Goal: Task Accomplishment & Management: Use online tool/utility

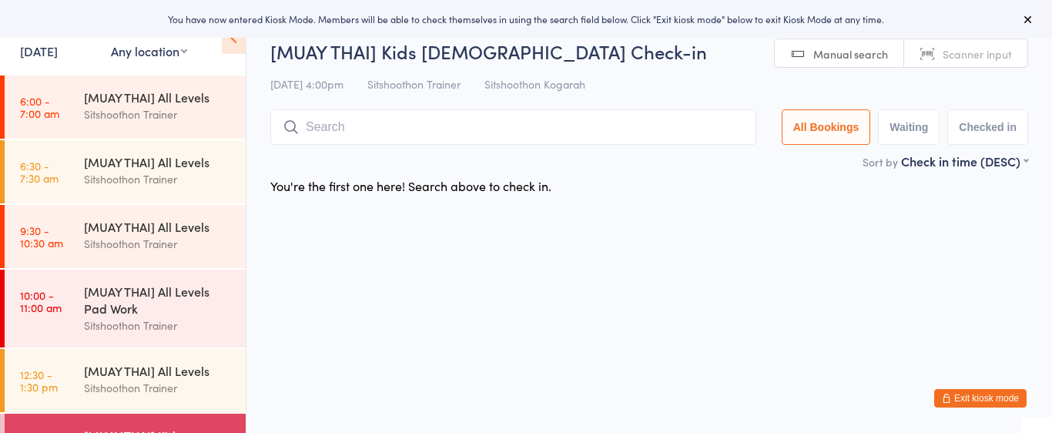
click at [158, 50] on select "Any location ST Martial Arts Arncliffe [GEOGRAPHIC_DATA] [GEOGRAPHIC_DATA]" at bounding box center [149, 50] width 76 height 17
select select "2"
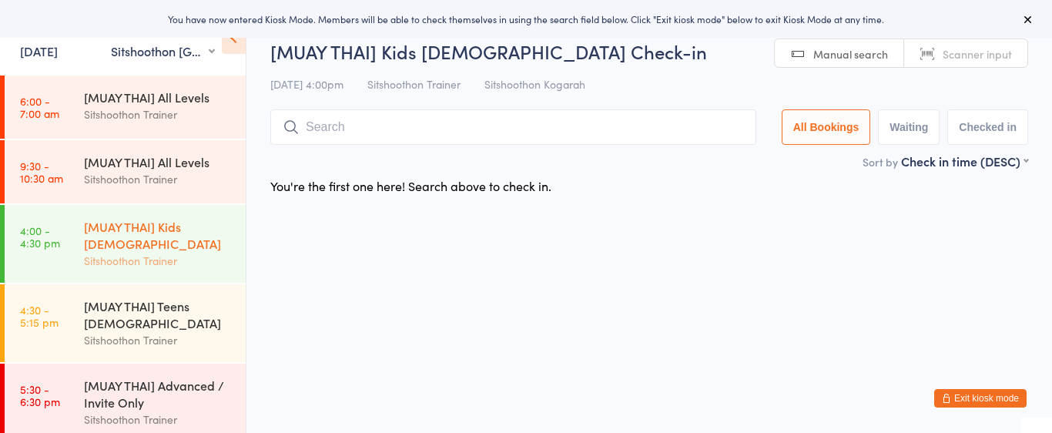
click at [140, 221] on div "[MUAY THAI] Kids [DEMOGRAPHIC_DATA]" at bounding box center [158, 235] width 149 height 34
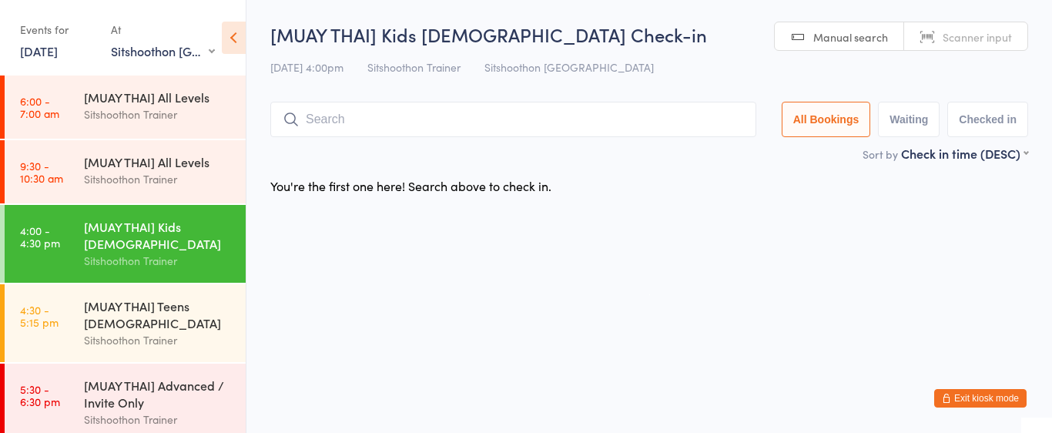
click at [125, 234] on div "[MUAY THAI] Kids [DEMOGRAPHIC_DATA]" at bounding box center [158, 235] width 149 height 34
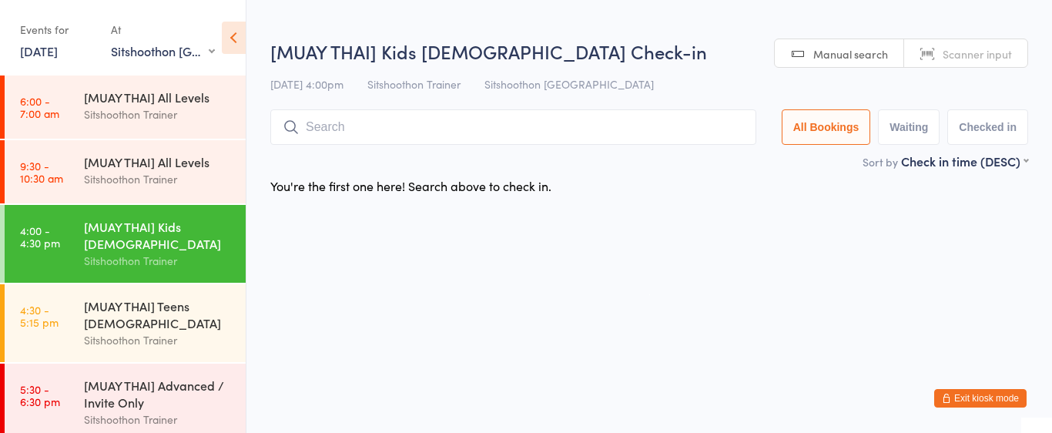
click at [389, 134] on input "search" at bounding box center [513, 126] width 486 height 35
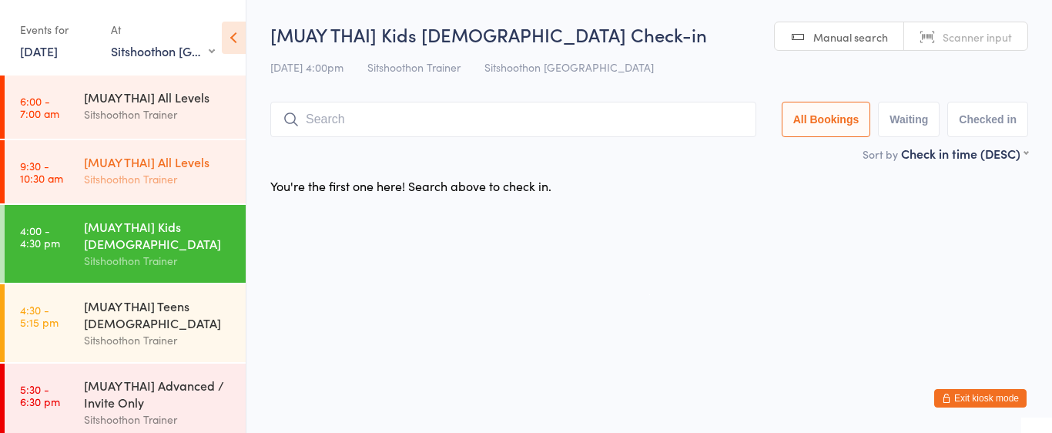
click at [193, 176] on div "Sitshoothon Trainer" at bounding box center [158, 179] width 149 height 18
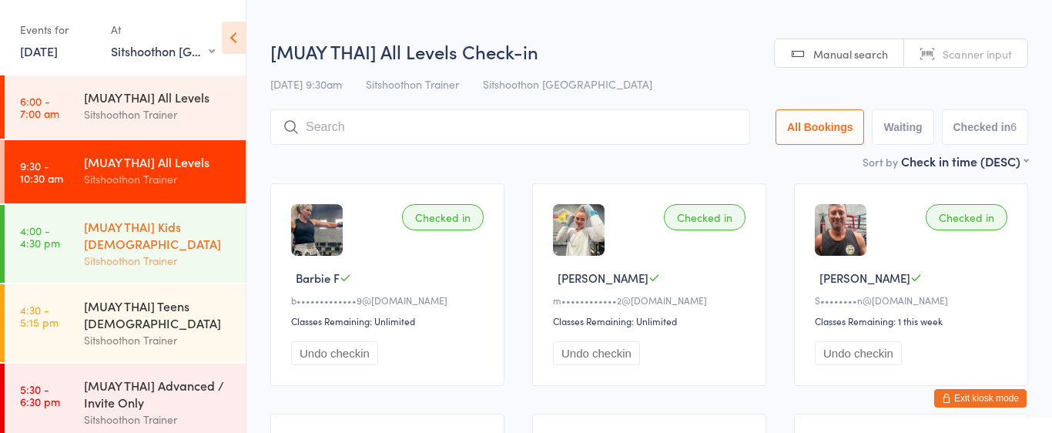
click at [186, 221] on div "[MUAY THAI] Kids [DEMOGRAPHIC_DATA]" at bounding box center [158, 235] width 149 height 34
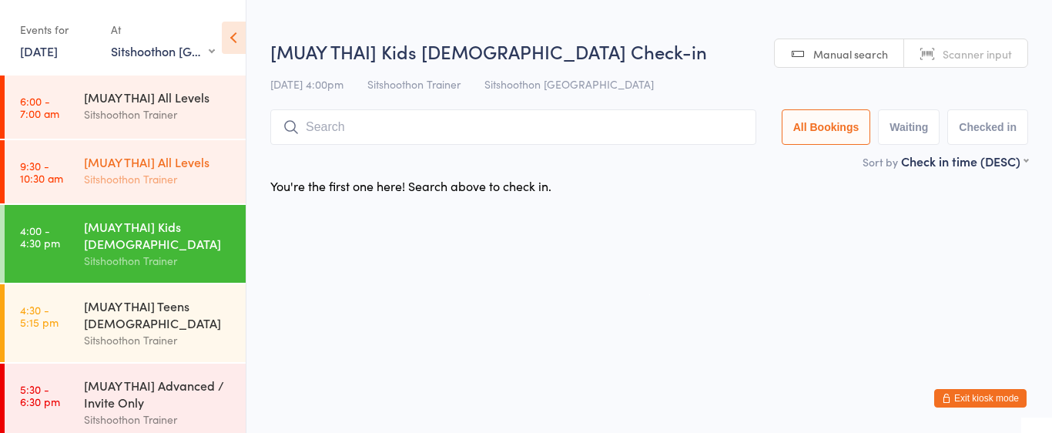
click at [206, 160] on div "[MUAY THAI] All Levels" at bounding box center [158, 161] width 149 height 17
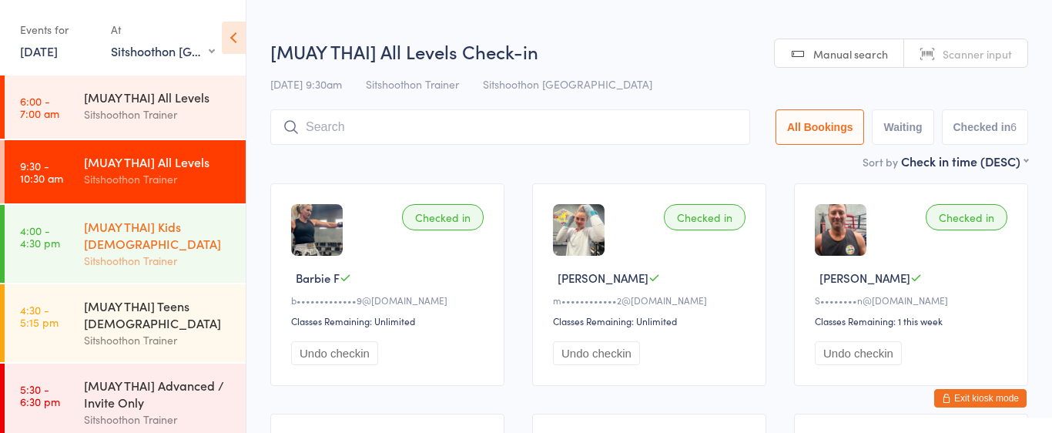
click at [219, 225] on div "[MUAY THAI] Kids [DEMOGRAPHIC_DATA]" at bounding box center [158, 235] width 149 height 34
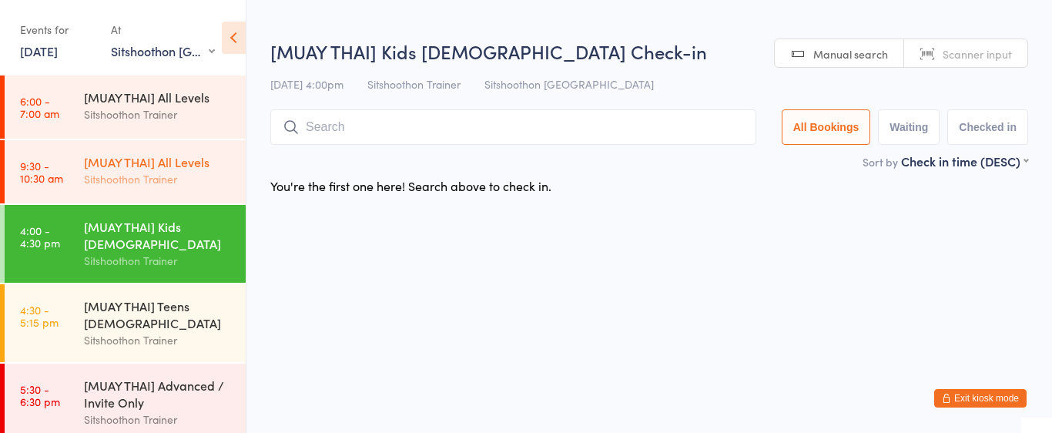
click at [203, 160] on div "[MUAY THAI] All Levels" at bounding box center [158, 161] width 149 height 17
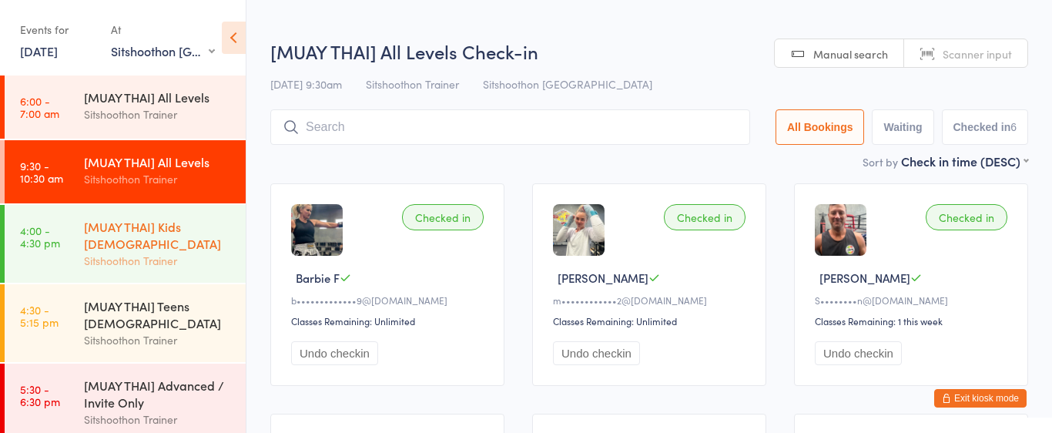
click at [214, 230] on div "[MUAY THAI] Kids [DEMOGRAPHIC_DATA]" at bounding box center [158, 235] width 149 height 34
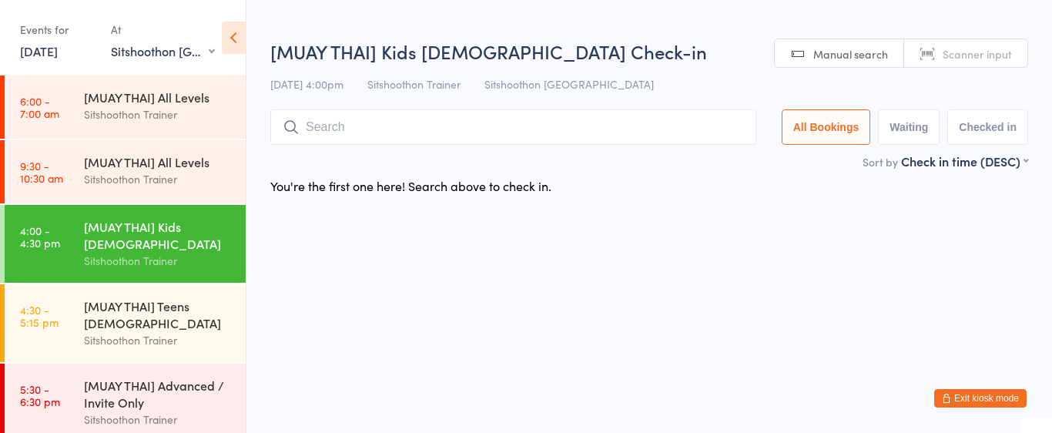
click at [338, 135] on input "search" at bounding box center [513, 126] width 486 height 35
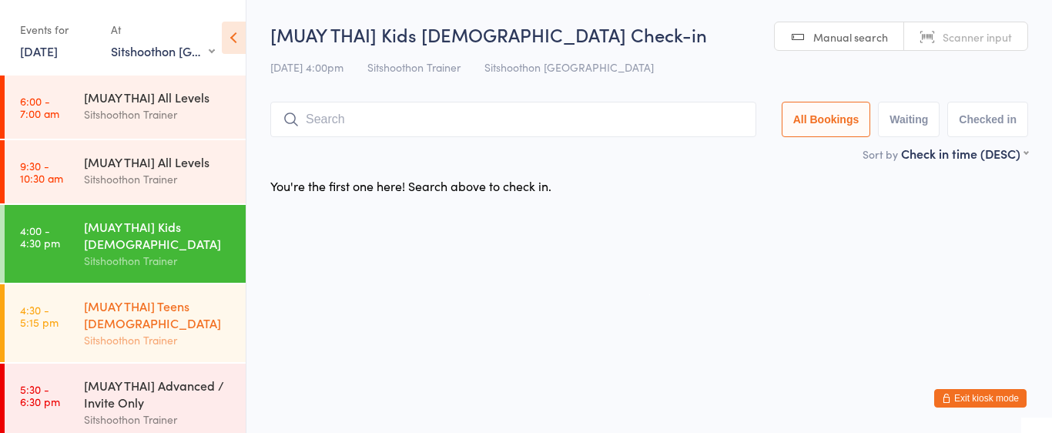
click at [203, 324] on div "[MUAY THAI] Teens [DEMOGRAPHIC_DATA]" at bounding box center [158, 314] width 149 height 34
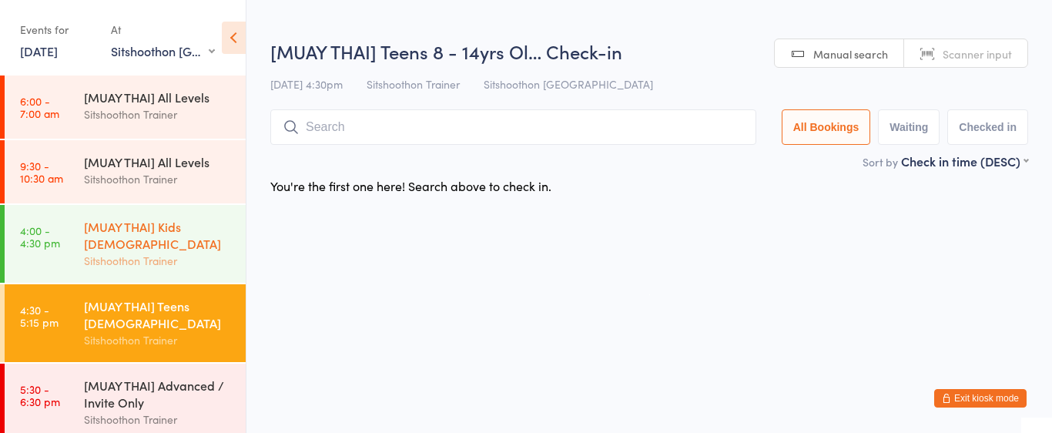
click at [163, 252] on div "Sitshoothon Trainer" at bounding box center [158, 261] width 149 height 18
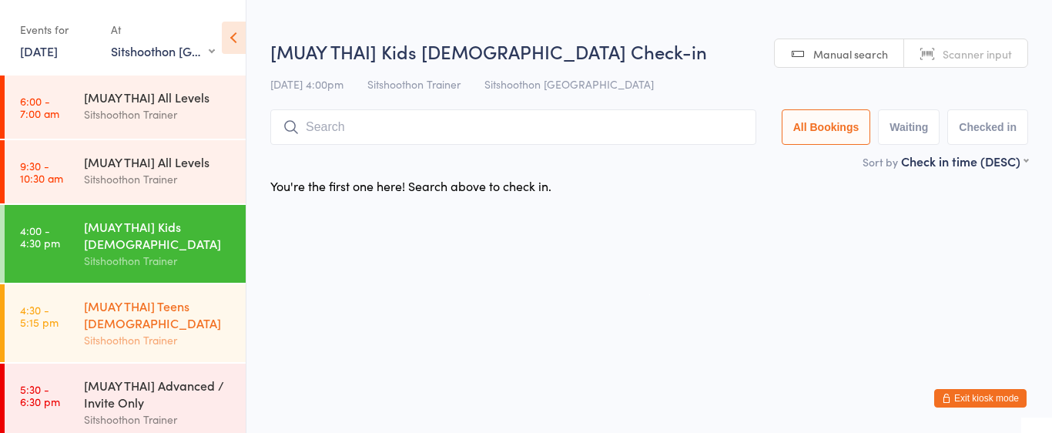
click at [165, 318] on div "[MUAY THAI] Teens [DEMOGRAPHIC_DATA]" at bounding box center [158, 314] width 149 height 34
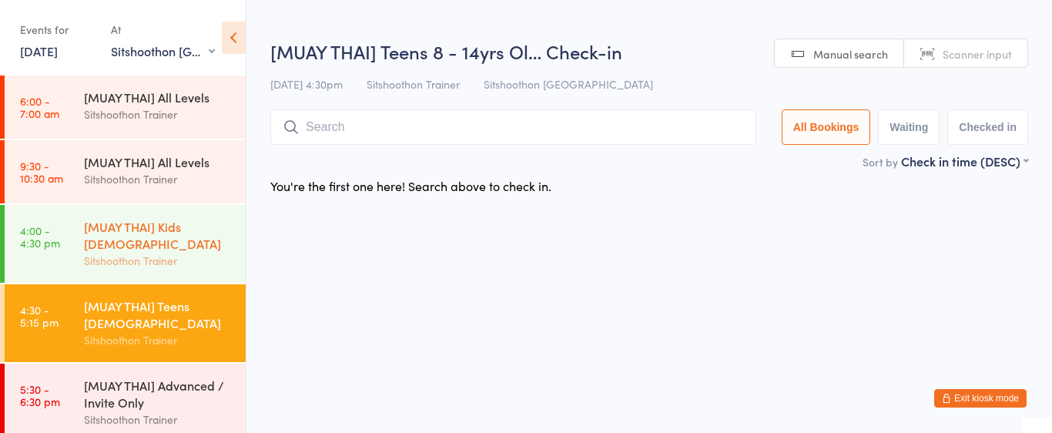
click at [175, 253] on div "Sitshoothon Trainer" at bounding box center [158, 261] width 149 height 18
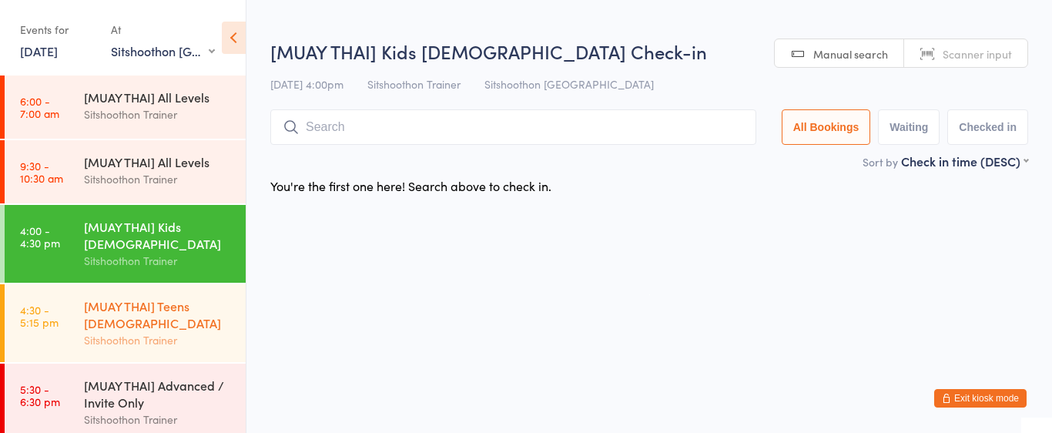
click at [172, 317] on div "[MUAY THAI] Teens [DEMOGRAPHIC_DATA]" at bounding box center [158, 314] width 149 height 34
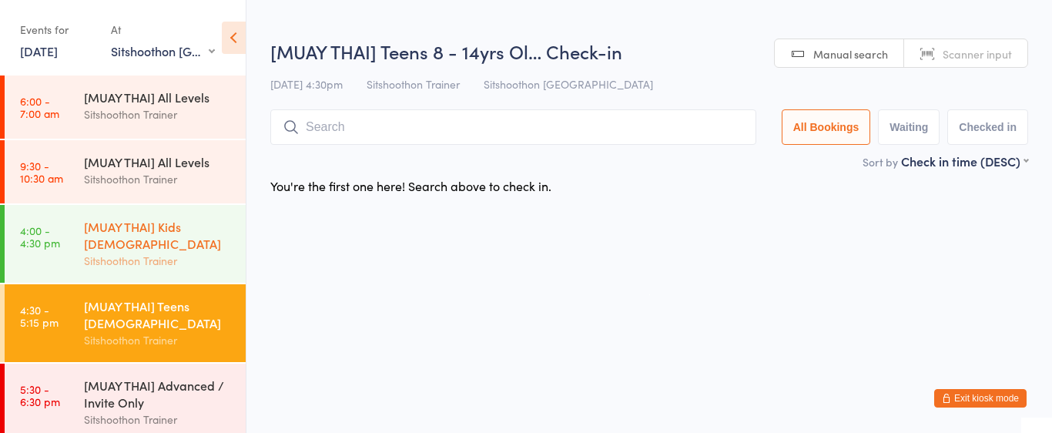
click at [171, 261] on div "Sitshoothon Trainer" at bounding box center [158, 261] width 149 height 18
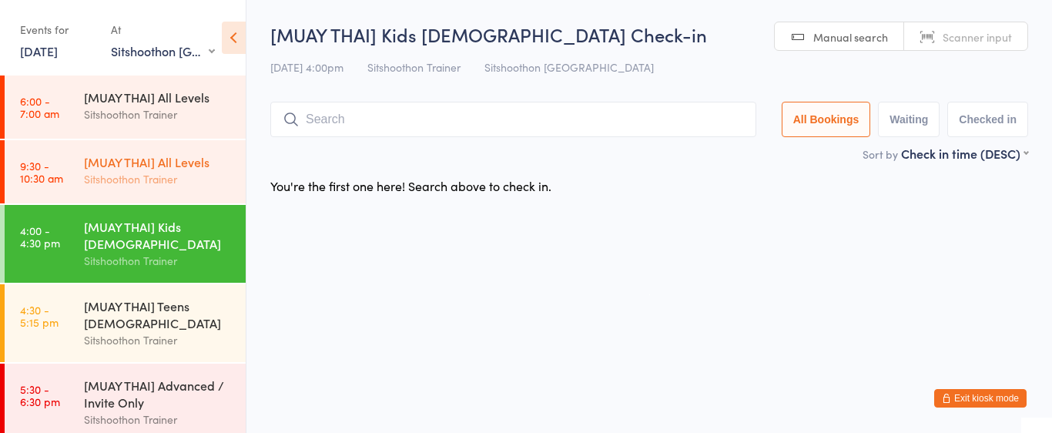
click at [191, 182] on div "Sitshoothon Trainer" at bounding box center [158, 179] width 149 height 18
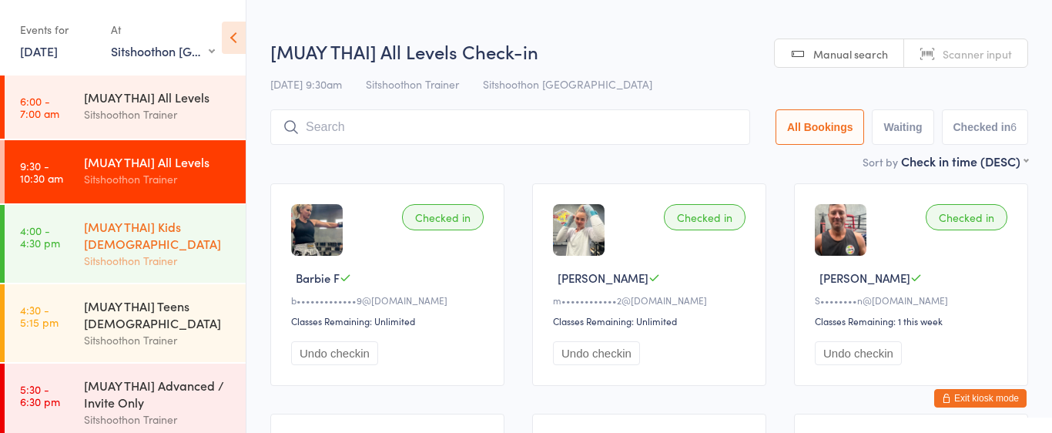
click at [159, 256] on div "Sitshoothon Trainer" at bounding box center [158, 261] width 149 height 18
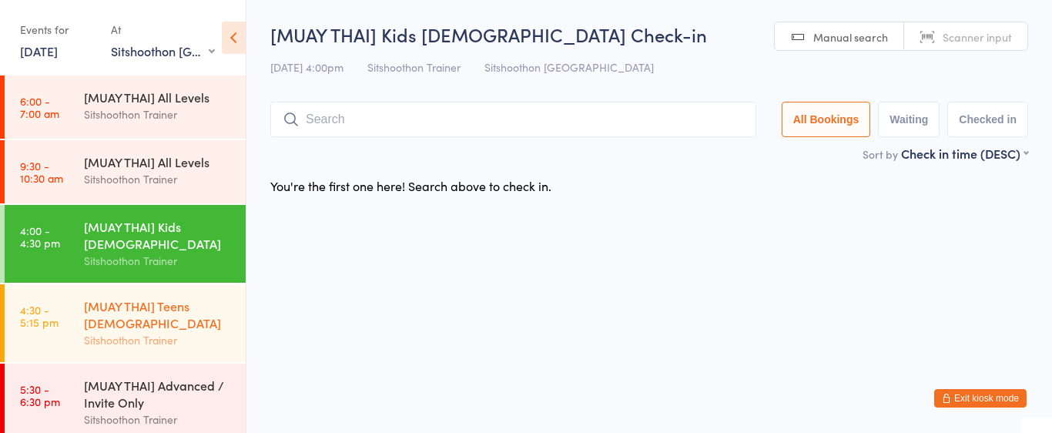
click at [177, 316] on div "[MUAY THAI] Teens [DEMOGRAPHIC_DATA]" at bounding box center [158, 314] width 149 height 34
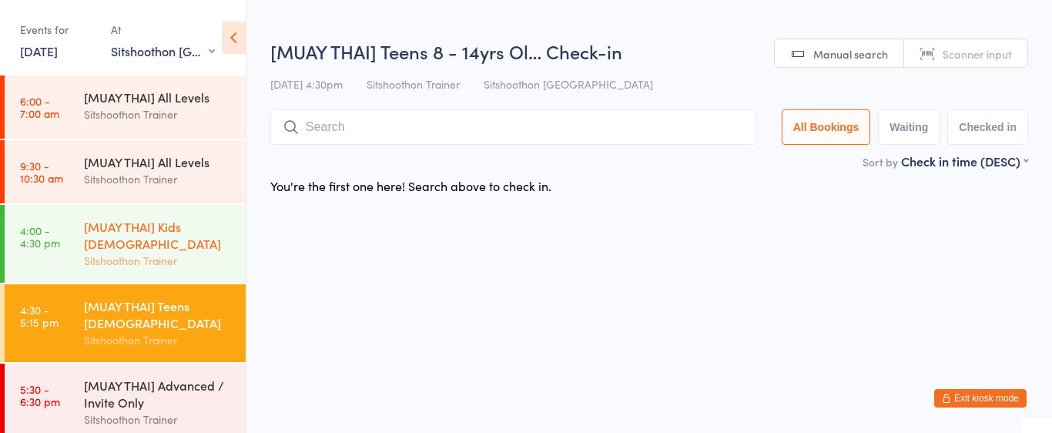
click at [202, 237] on div "[MUAY THAI] Kids [DEMOGRAPHIC_DATA]" at bounding box center [158, 235] width 149 height 34
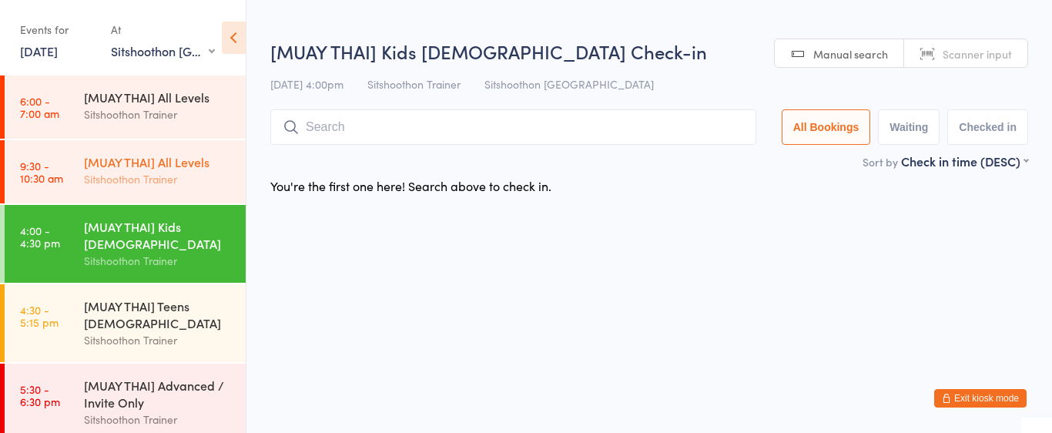
click at [186, 172] on div "Sitshoothon Trainer" at bounding box center [158, 179] width 149 height 18
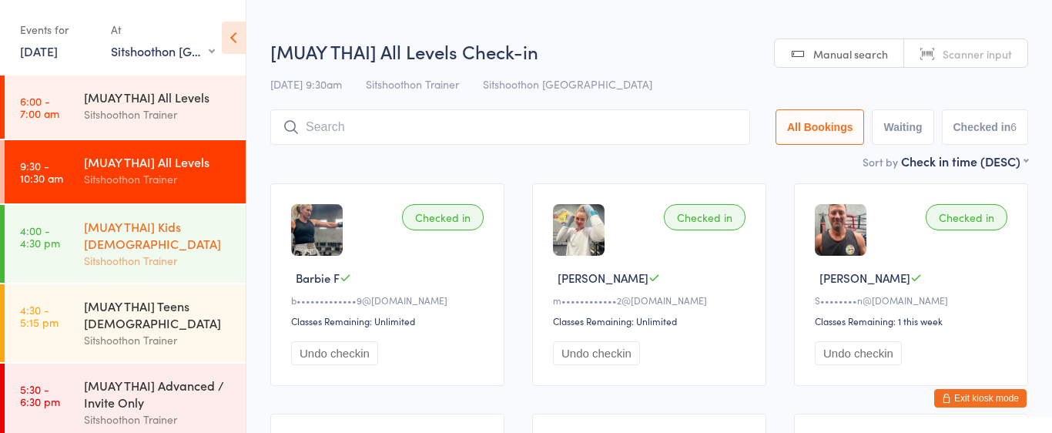
click at [179, 252] on div "Sitshoothon Trainer" at bounding box center [158, 261] width 149 height 18
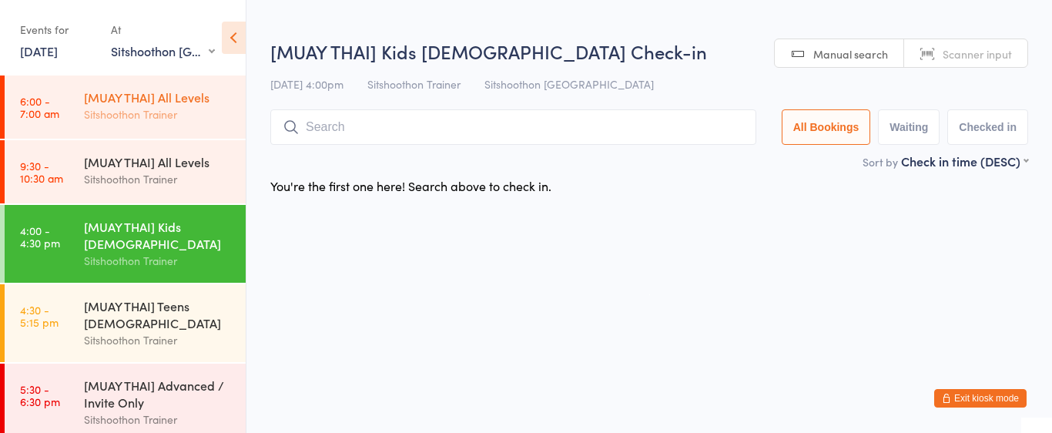
click at [193, 106] on div "Sitshoothon Trainer" at bounding box center [158, 115] width 149 height 18
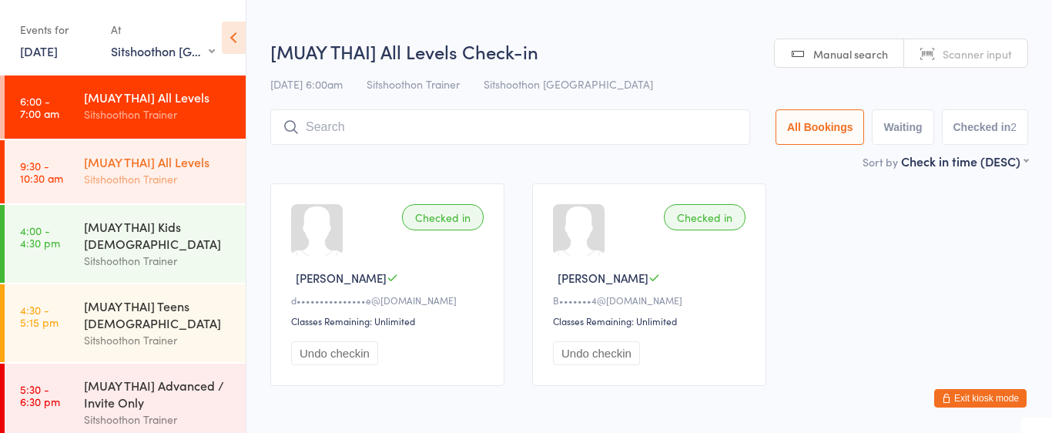
click at [186, 173] on div "Sitshoothon Trainer" at bounding box center [158, 179] width 149 height 18
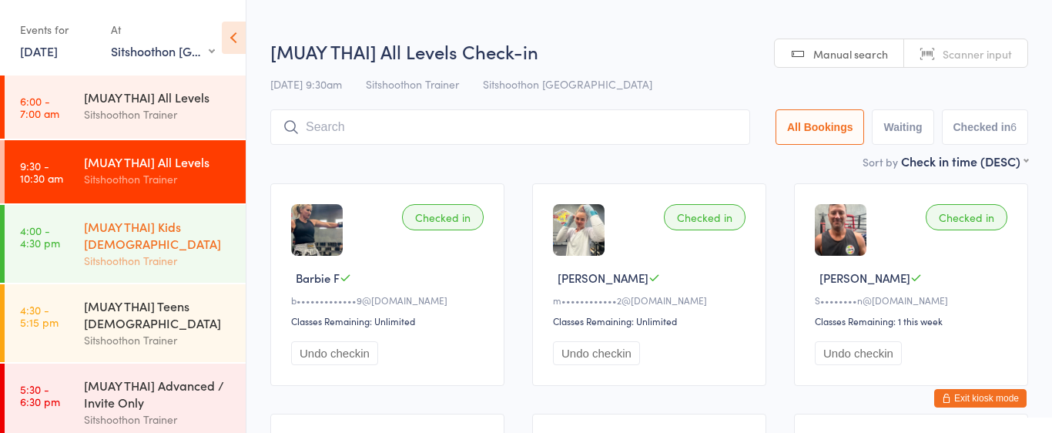
click at [185, 240] on div "[MUAY THAI] Kids [DEMOGRAPHIC_DATA]" at bounding box center [158, 235] width 149 height 34
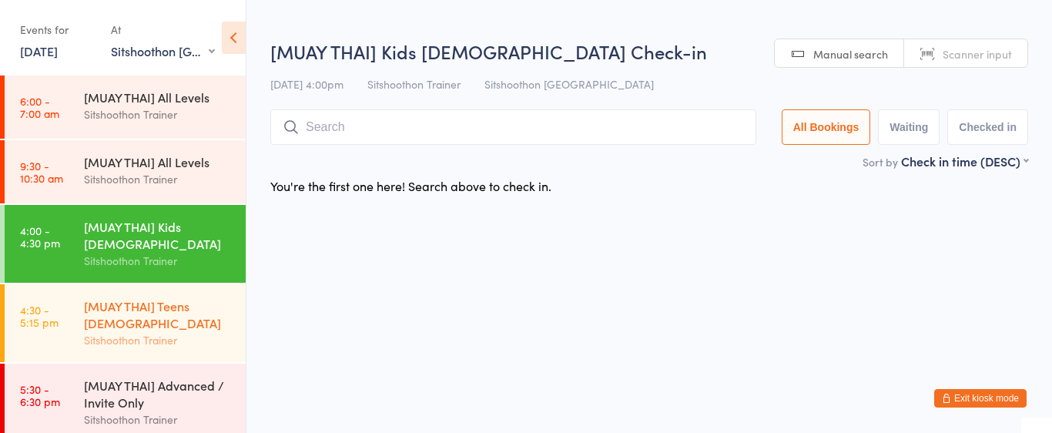
click at [176, 317] on div "[MUAY THAI] Teens [DEMOGRAPHIC_DATA]" at bounding box center [158, 314] width 149 height 34
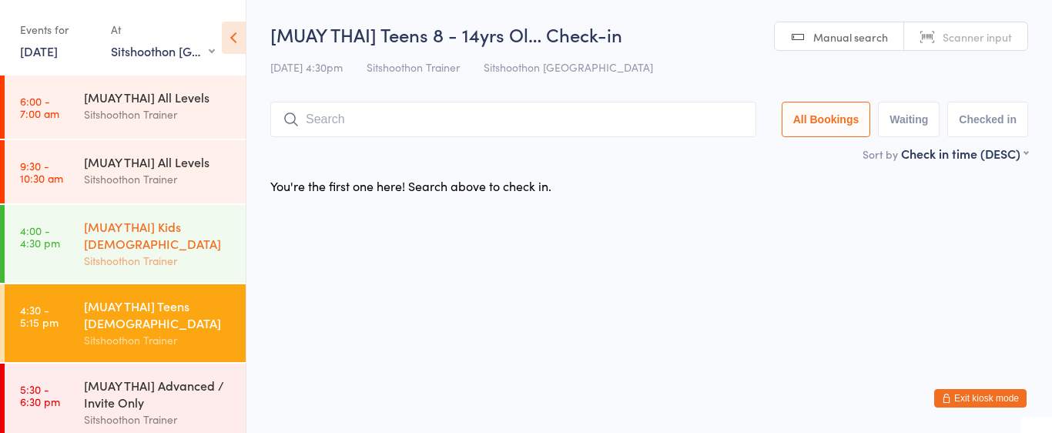
click at [176, 233] on div "[MUAY THAI] Kids [DEMOGRAPHIC_DATA]" at bounding box center [158, 235] width 149 height 34
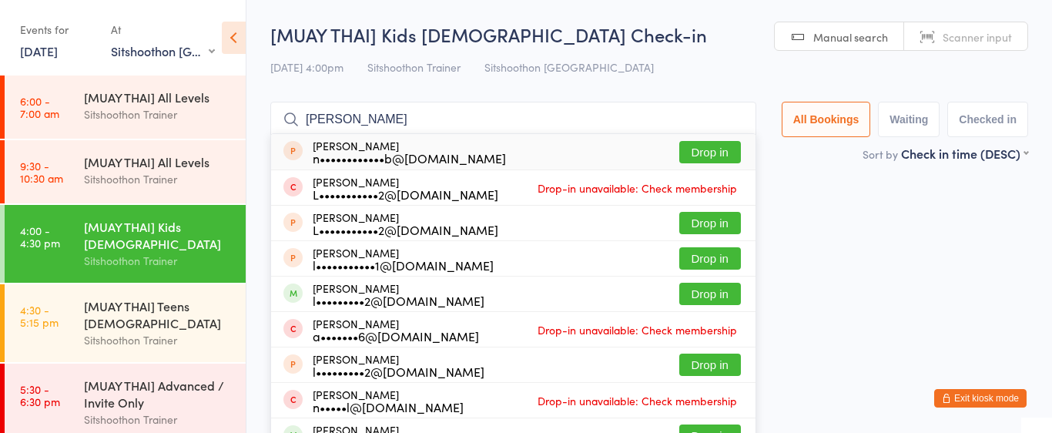
type input "[PERSON_NAME]"
click at [704, 157] on button "Drop in" at bounding box center [710, 152] width 62 height 22
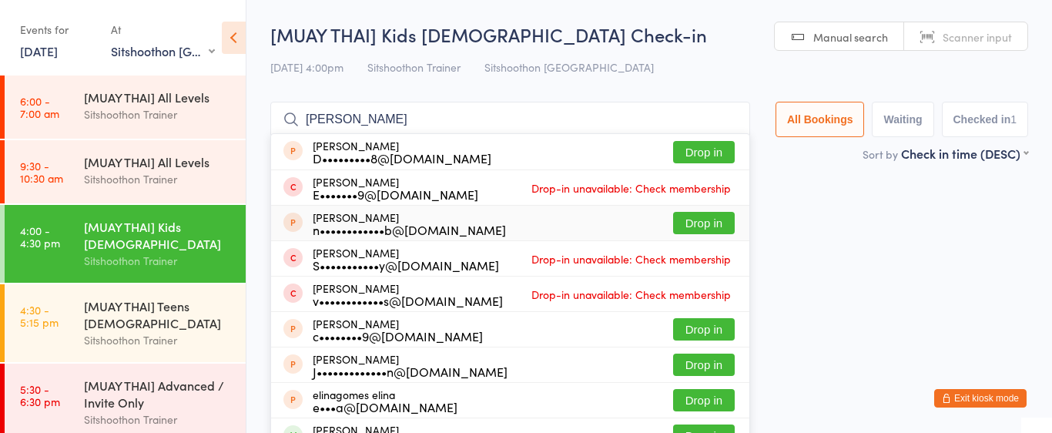
type input "[PERSON_NAME]"
click at [704, 228] on button "Drop in" at bounding box center [704, 223] width 62 height 22
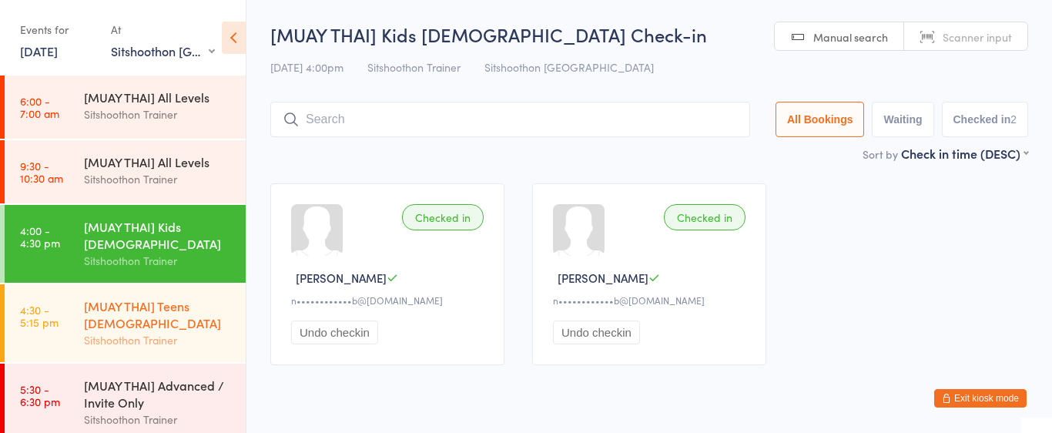
click at [166, 324] on div "[MUAY THAI] Teens [DEMOGRAPHIC_DATA]" at bounding box center [158, 314] width 149 height 34
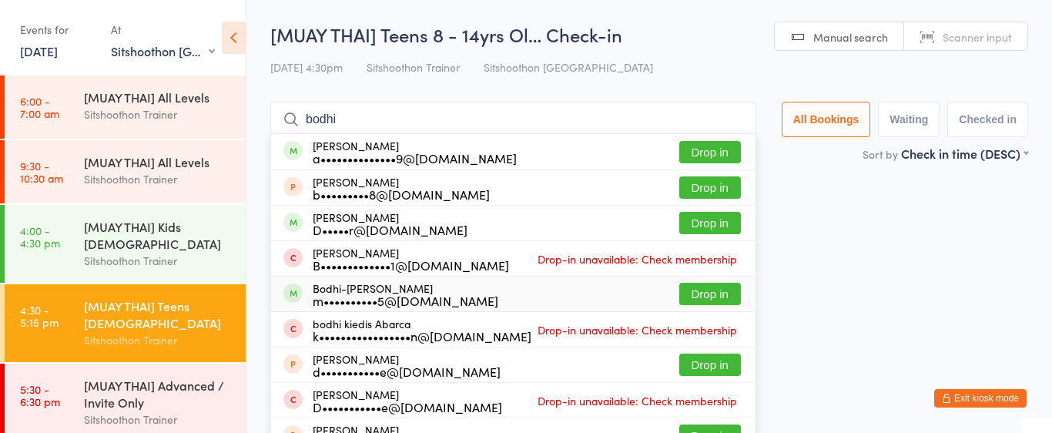
type input "bodhi"
click at [707, 297] on button "Drop in" at bounding box center [710, 294] width 62 height 22
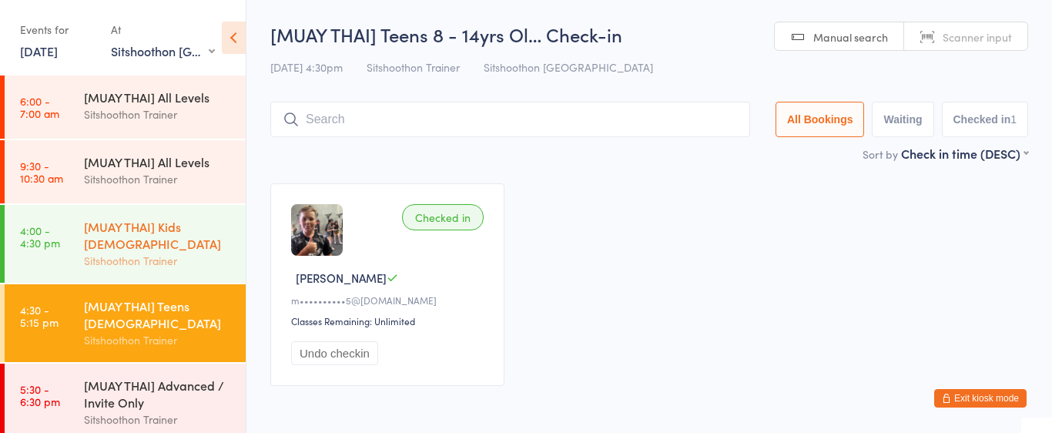
click at [207, 270] on div "[MUAY THAI] Kids [DEMOGRAPHIC_DATA] Sitshoothon Trainer" at bounding box center [165, 244] width 162 height 78
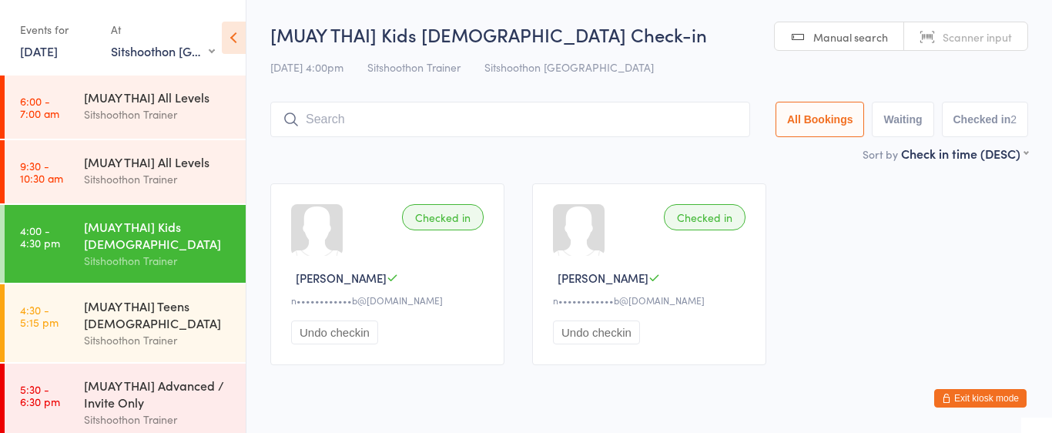
click at [971, 402] on button "Exit kiosk mode" at bounding box center [980, 398] width 92 height 18
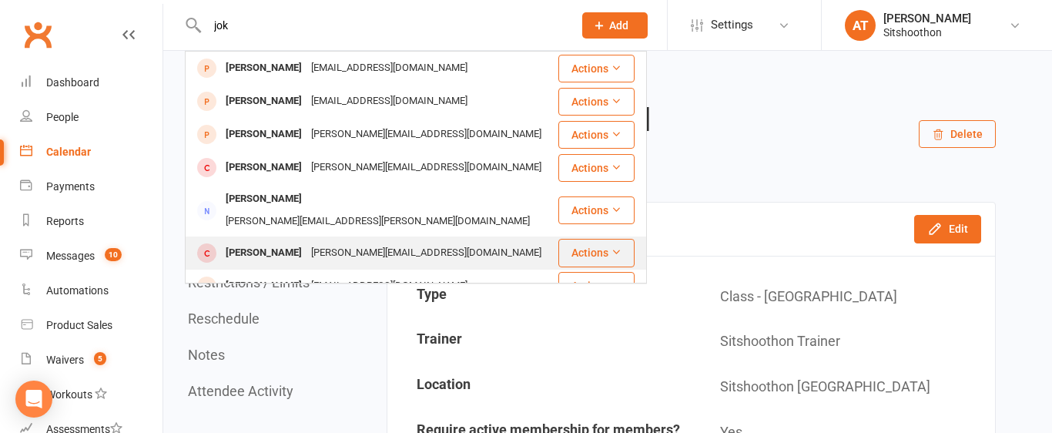
scroll to position [34, 0]
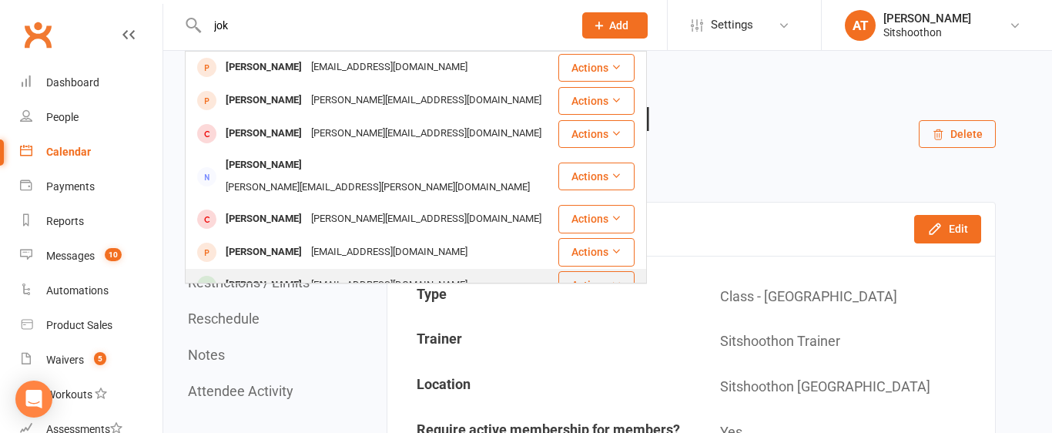
type input "jok"
click at [264, 274] on div "Jonathan Jokonya" at bounding box center [263, 285] width 85 height 22
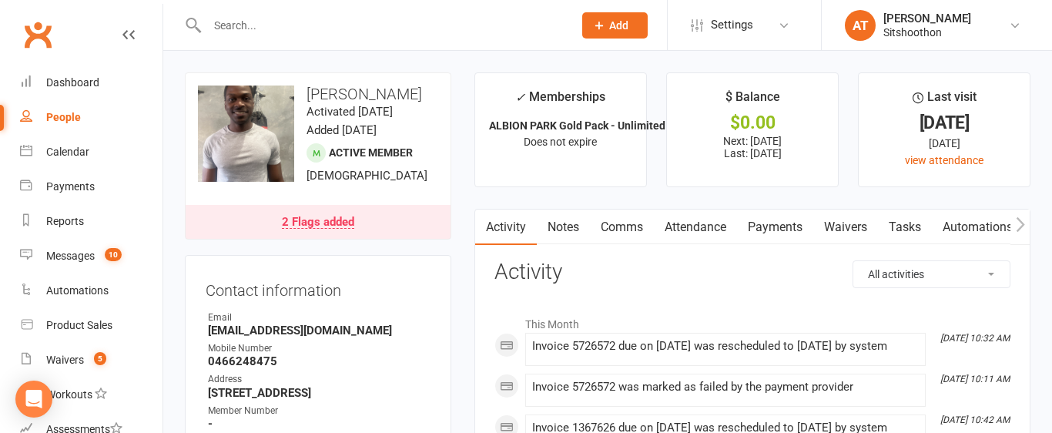
click at [762, 226] on link "Payments" at bounding box center [775, 227] width 76 height 35
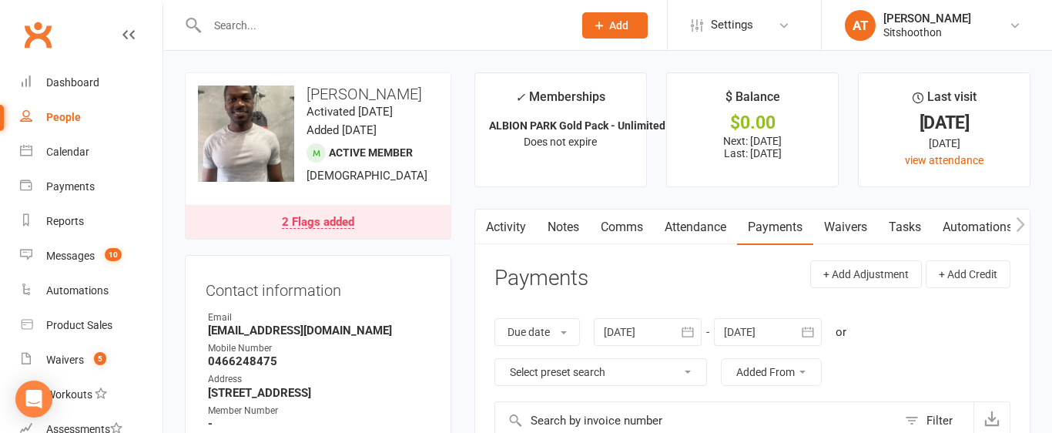
click at [614, 343] on div at bounding box center [648, 332] width 108 height 28
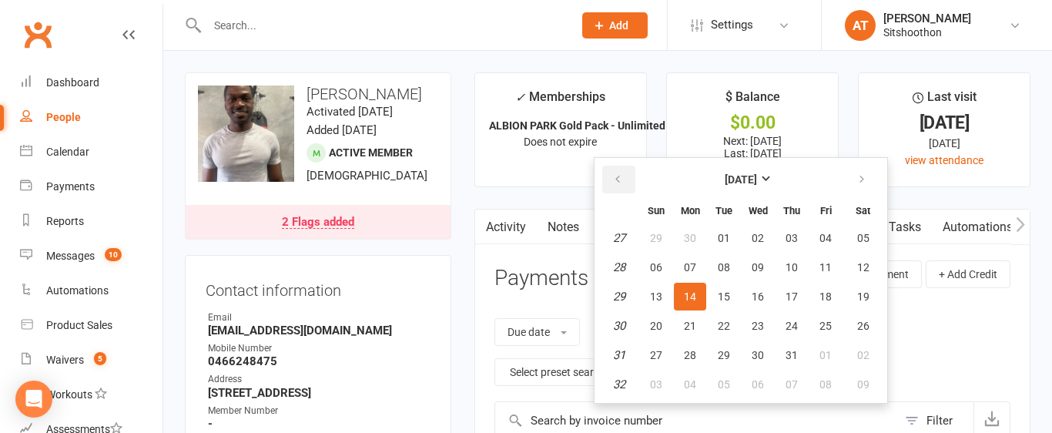
click at [628, 183] on button "button" at bounding box center [618, 180] width 33 height 28
click at [695, 304] on button "12" at bounding box center [690, 297] width 32 height 28
type input "12 May 2025"
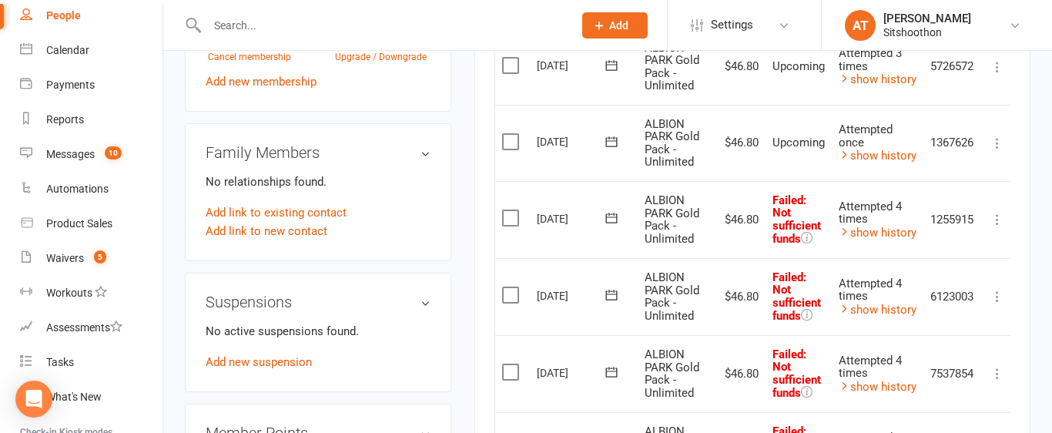
scroll to position [273, 0]
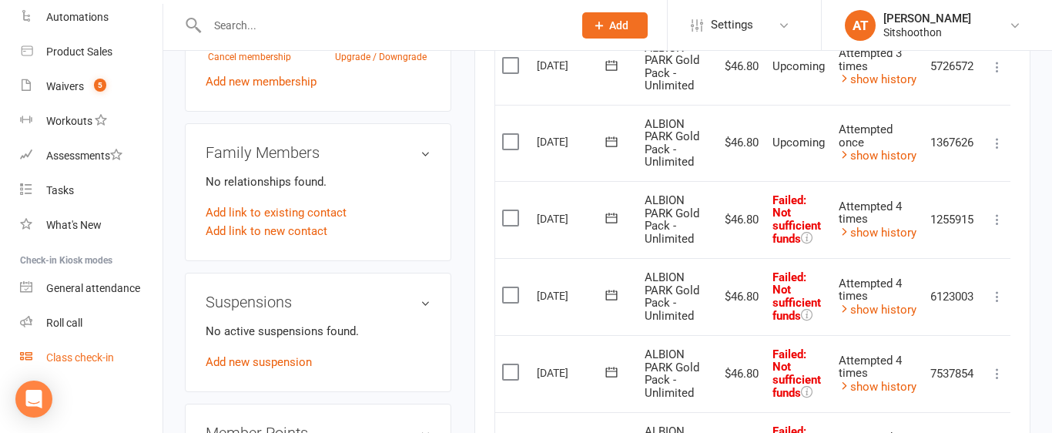
click at [52, 362] on div "Class check-in" at bounding box center [80, 357] width 68 height 12
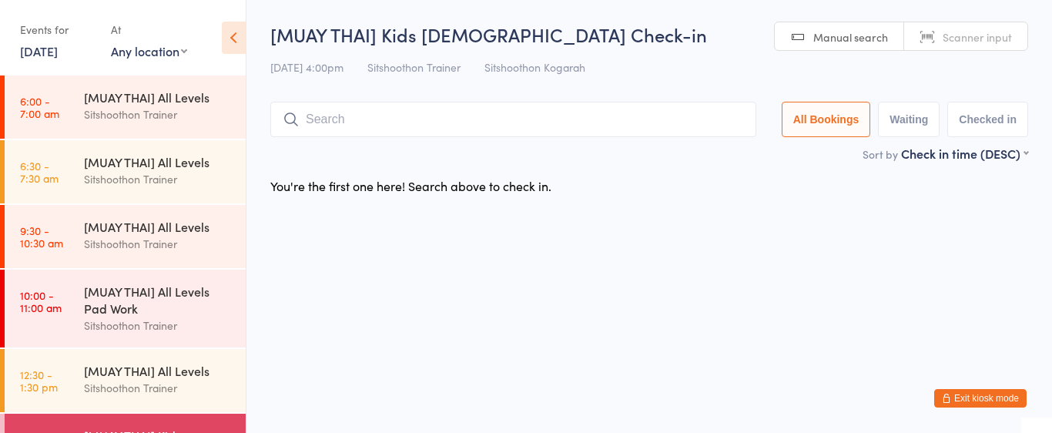
click at [119, 49] on select "Any location ST Martial Arts Arncliffe [GEOGRAPHIC_DATA] [GEOGRAPHIC_DATA]" at bounding box center [149, 50] width 76 height 17
select select "2"
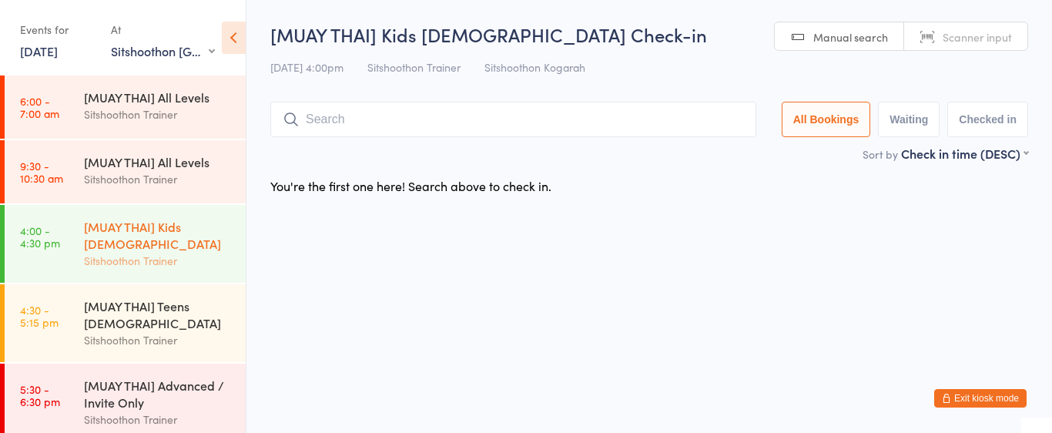
click at [156, 262] on div "Sitshoothon Trainer" at bounding box center [158, 261] width 149 height 18
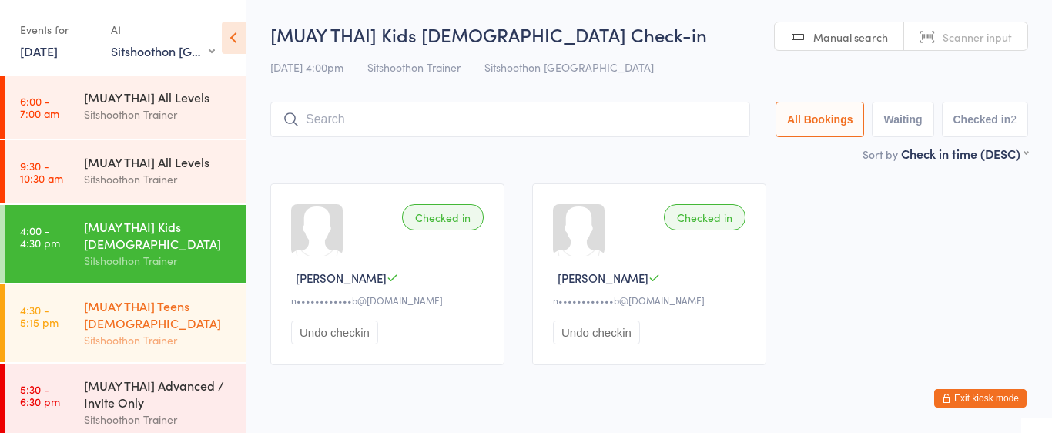
click at [99, 318] on div "[MUAY THAI] Teens [DEMOGRAPHIC_DATA]" at bounding box center [158, 314] width 149 height 34
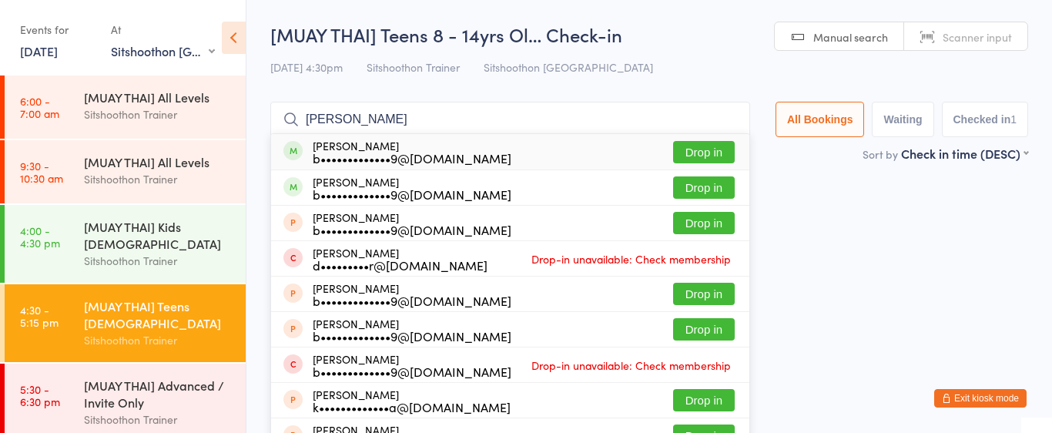
type input "dion farru"
click at [706, 159] on button "Drop in" at bounding box center [704, 152] width 62 height 22
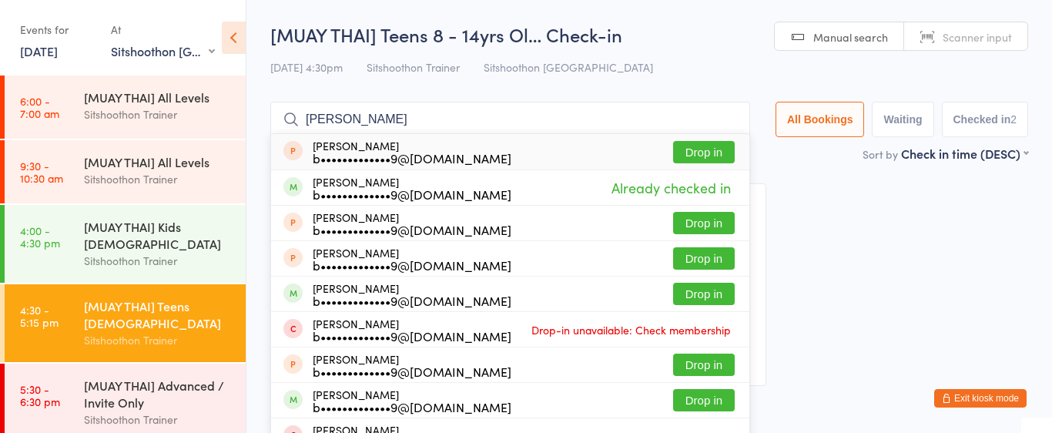
type input "mia farrugia"
click at [694, 149] on button "Drop in" at bounding box center [704, 152] width 62 height 22
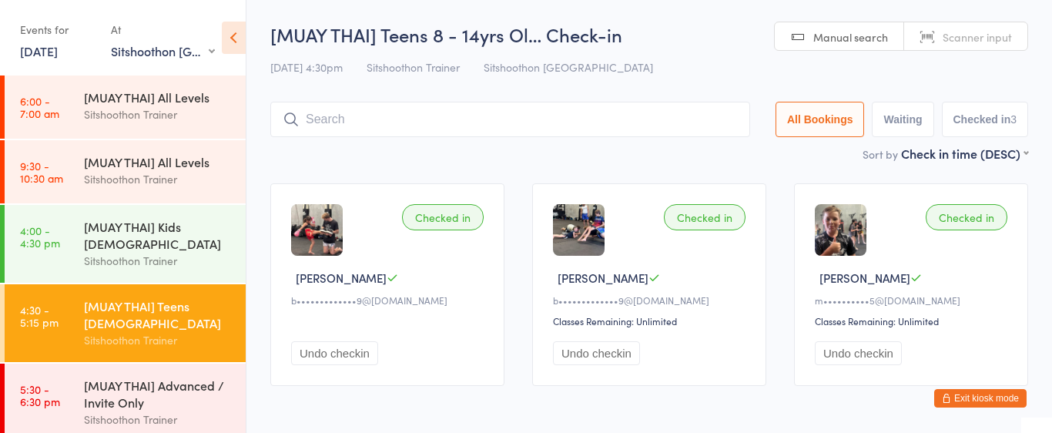
click at [424, 117] on input "search" at bounding box center [510, 119] width 480 height 35
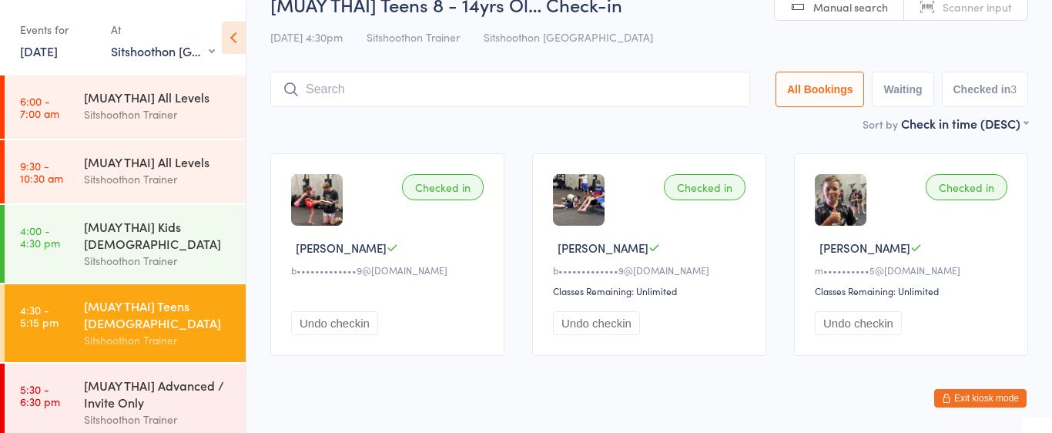
scroll to position [60, 0]
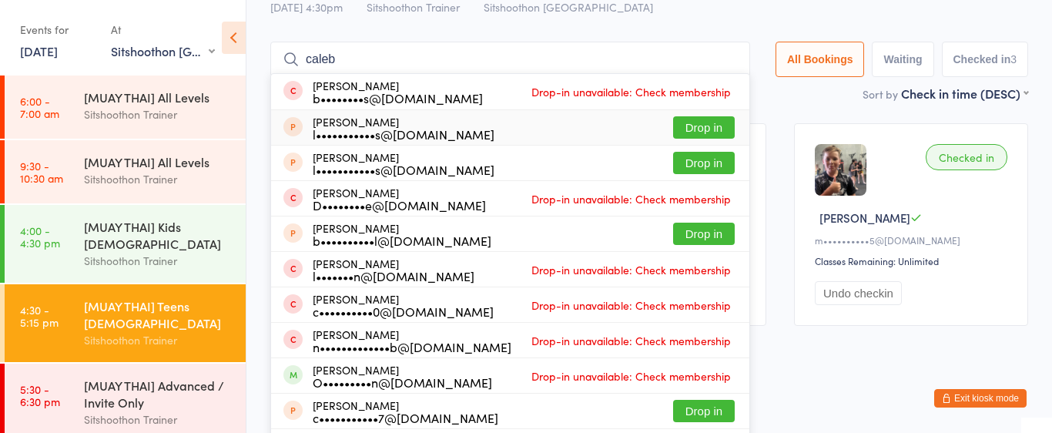
type input "caleb"
click at [694, 121] on button "Drop in" at bounding box center [704, 127] width 62 height 22
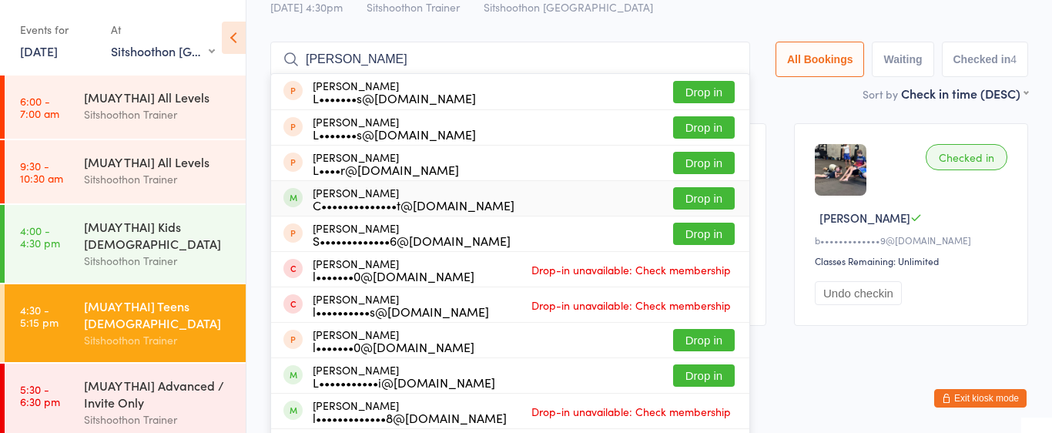
type input "luca"
click at [706, 199] on button "Drop in" at bounding box center [704, 198] width 62 height 22
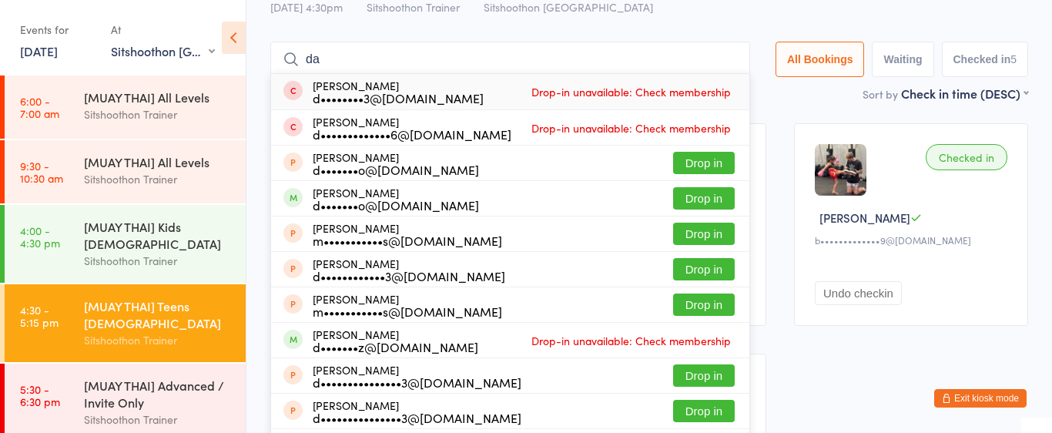
type input "d"
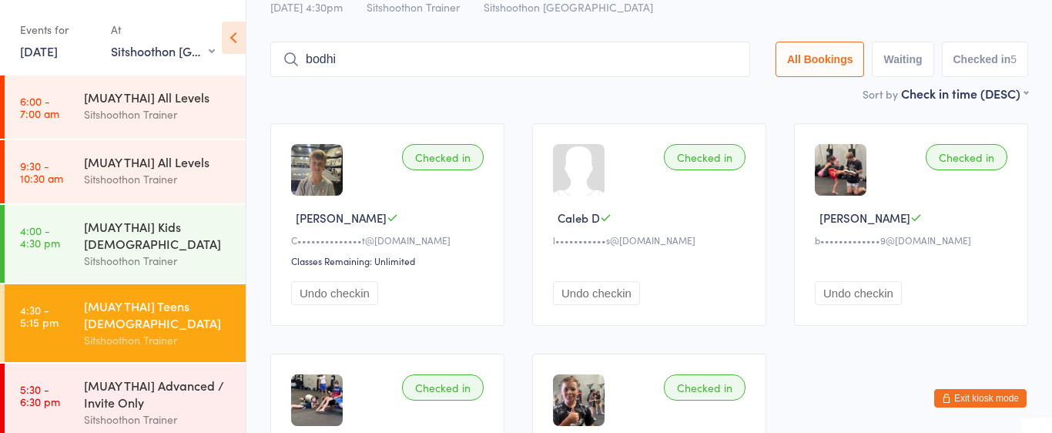
type input "bodhi"
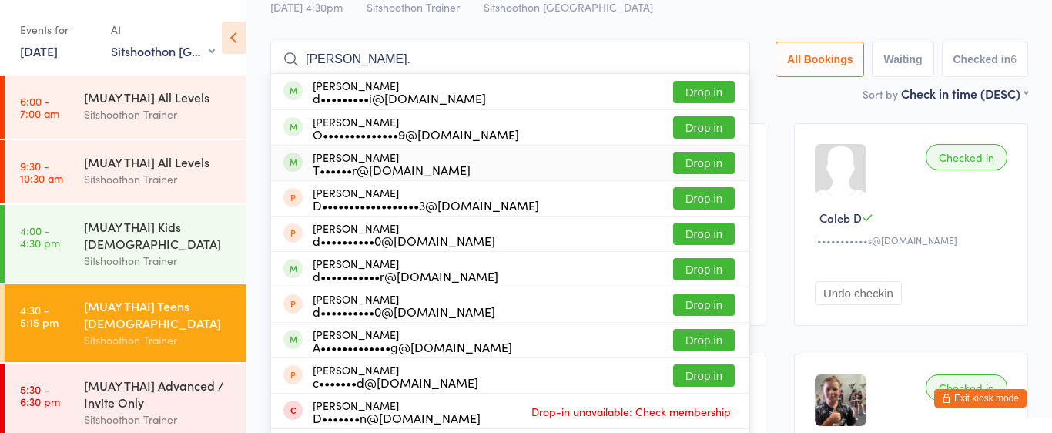
type input "damian."
click at [702, 160] on button "Drop in" at bounding box center [704, 163] width 62 height 22
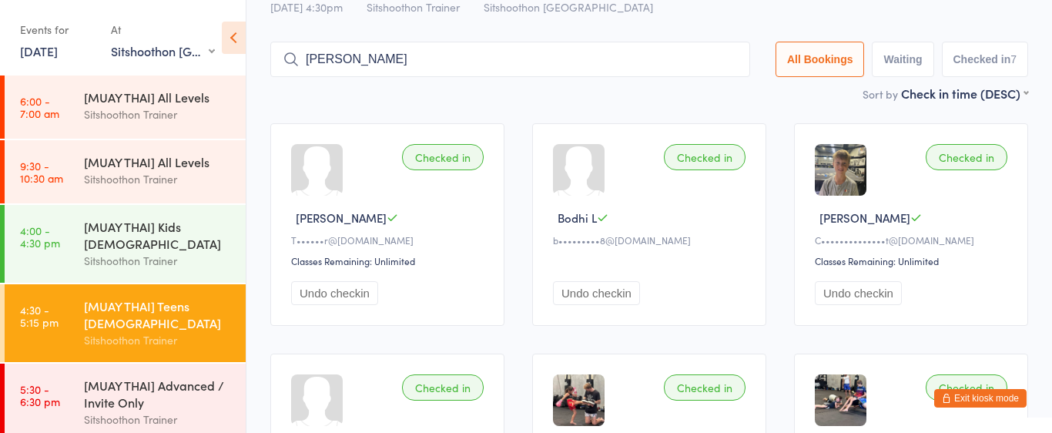
click at [498, 66] on input "alistair" at bounding box center [510, 59] width 480 height 35
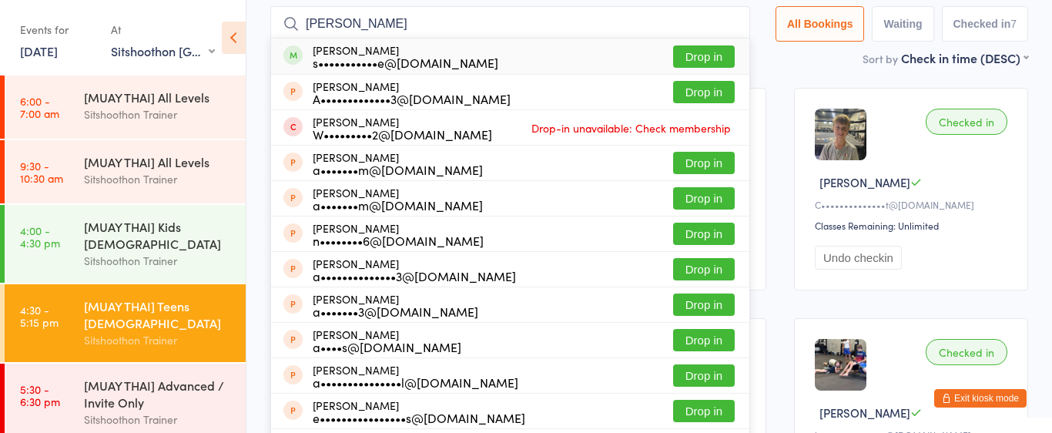
scroll to position [102, 0]
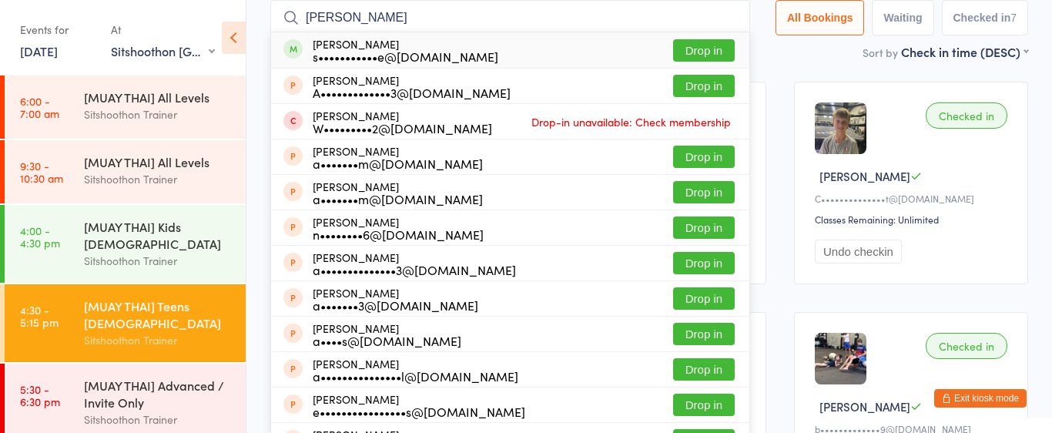
type input "alistair"
click at [695, 48] on button "Drop in" at bounding box center [704, 50] width 62 height 22
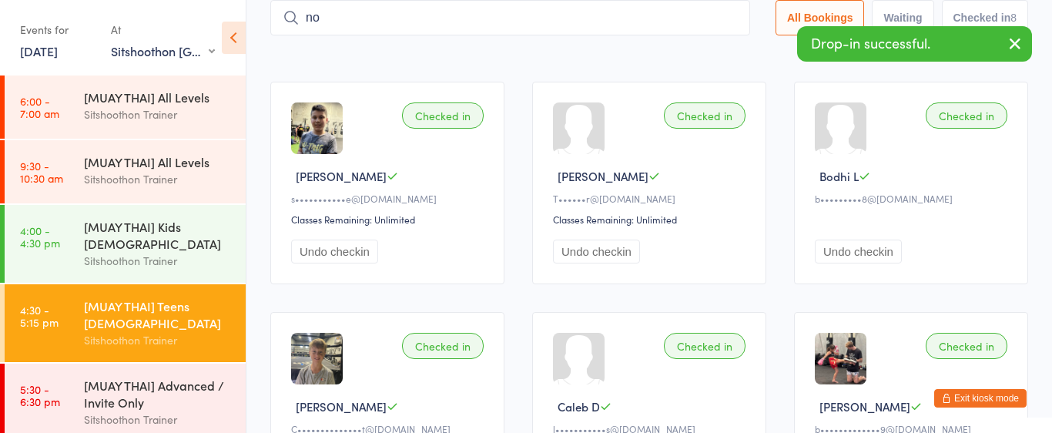
type input "noa"
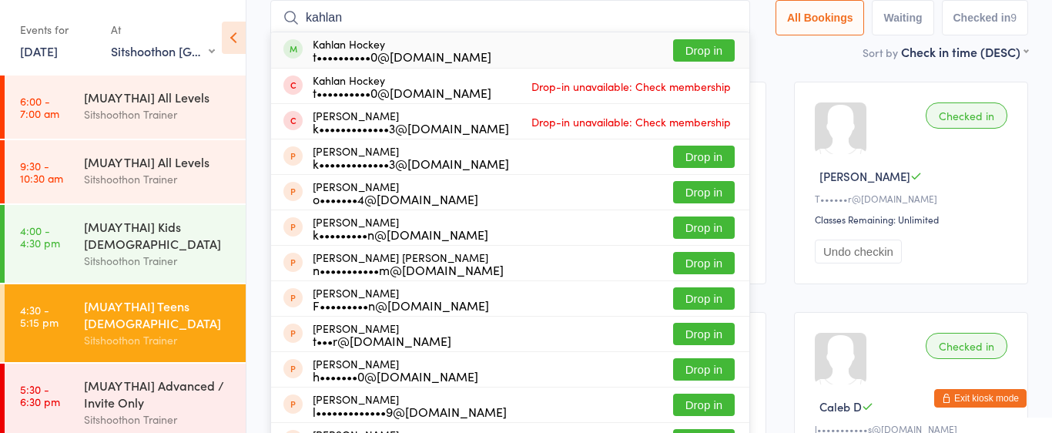
type input "kahlan"
click at [702, 49] on button "Drop in" at bounding box center [704, 50] width 62 height 22
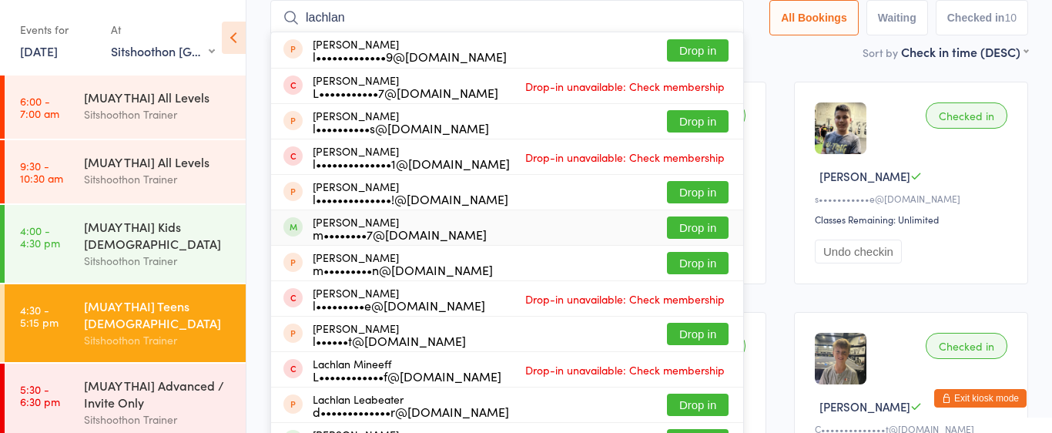
type input "lachlan"
click at [483, 236] on div "Lachlan peters m••••••••7@gmail.com Drop in" at bounding box center [507, 227] width 472 height 35
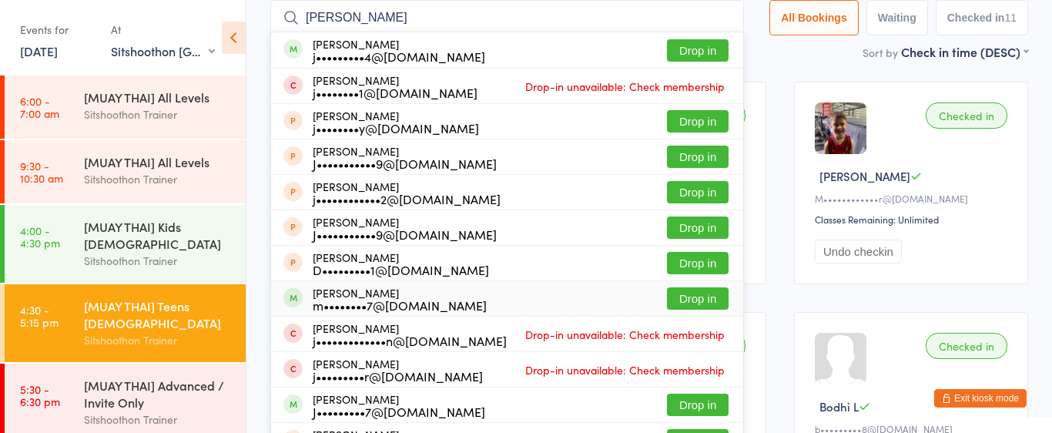
type input "jake"
click at [343, 299] on div "m••••••••7@gmail.com" at bounding box center [400, 305] width 174 height 12
